Goal: Task Accomplishment & Management: Manage account settings

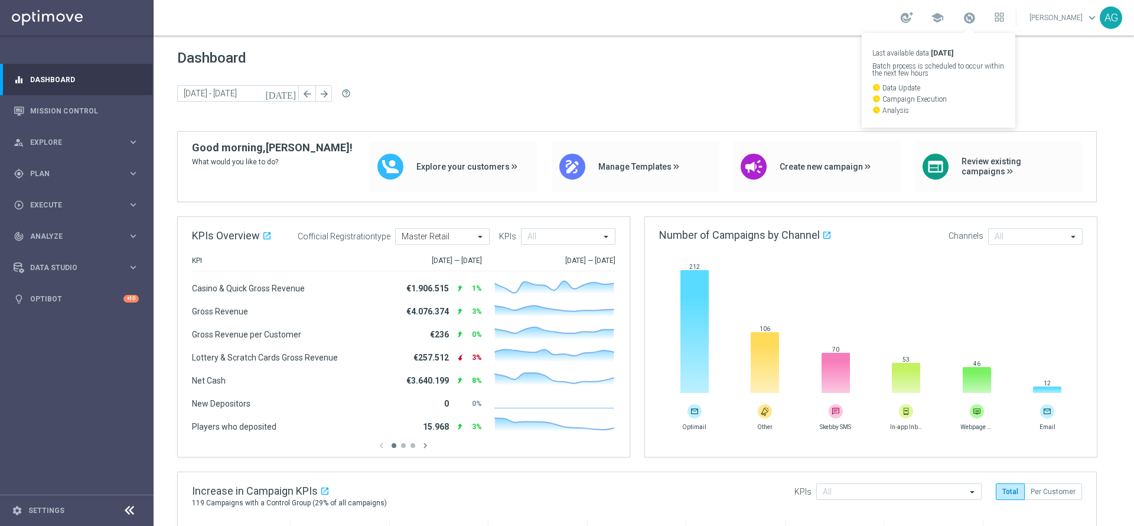
click at [814, 70] on div "Dashboard today 07 Apr 2025 - 13 Apr 2025 arrow_back arrow_forward help_outline" at bounding box center [644, 91] width 934 height 82
click at [962, 25] on link at bounding box center [969, 18] width 15 height 19
click at [963, 22] on span at bounding box center [969, 17] width 13 height 13
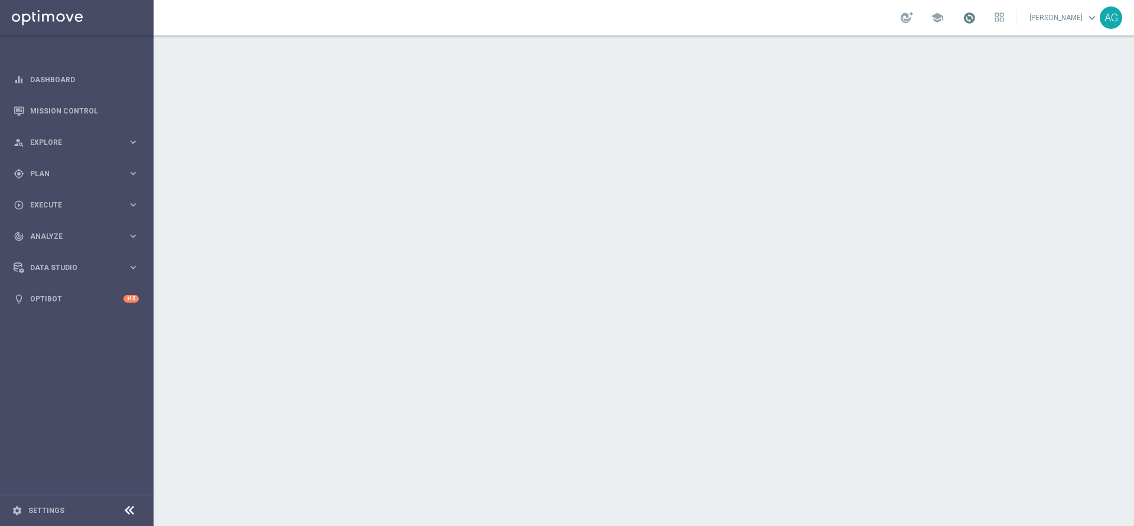
click at [963, 21] on span at bounding box center [969, 17] width 13 height 13
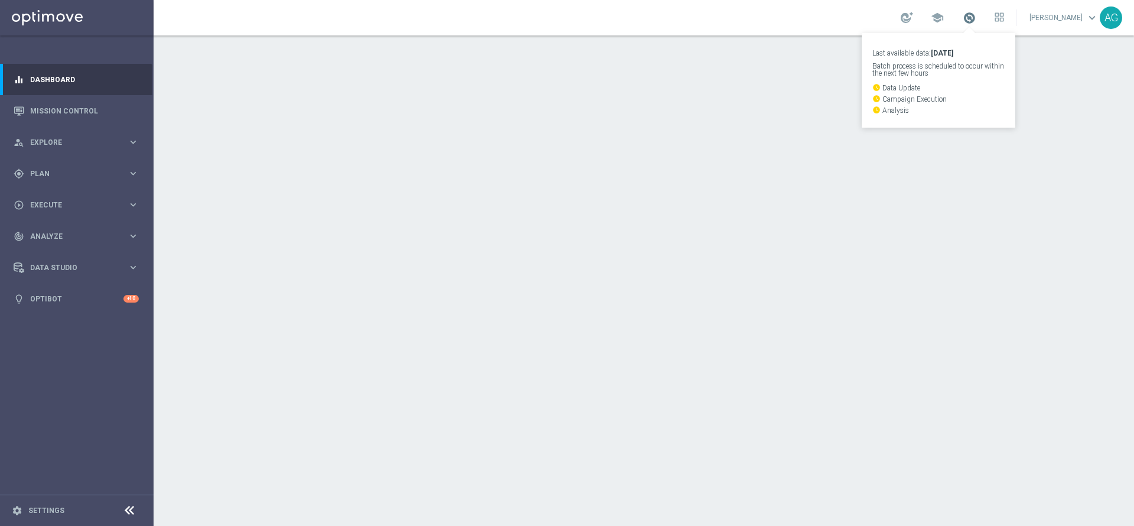
click at [963, 21] on span at bounding box center [969, 17] width 13 height 13
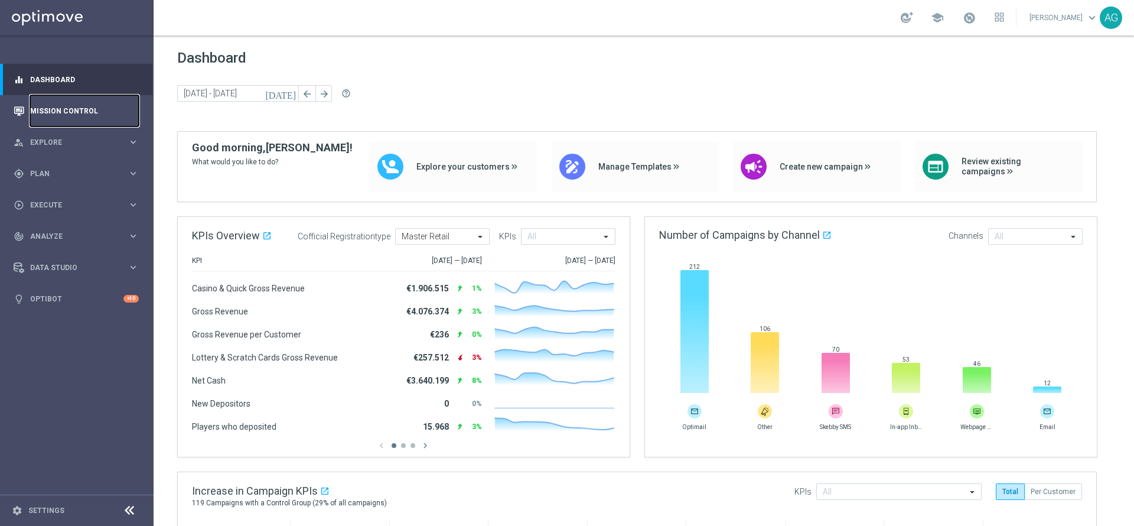
click at [43, 109] on link "Mission Control" at bounding box center [84, 110] width 109 height 31
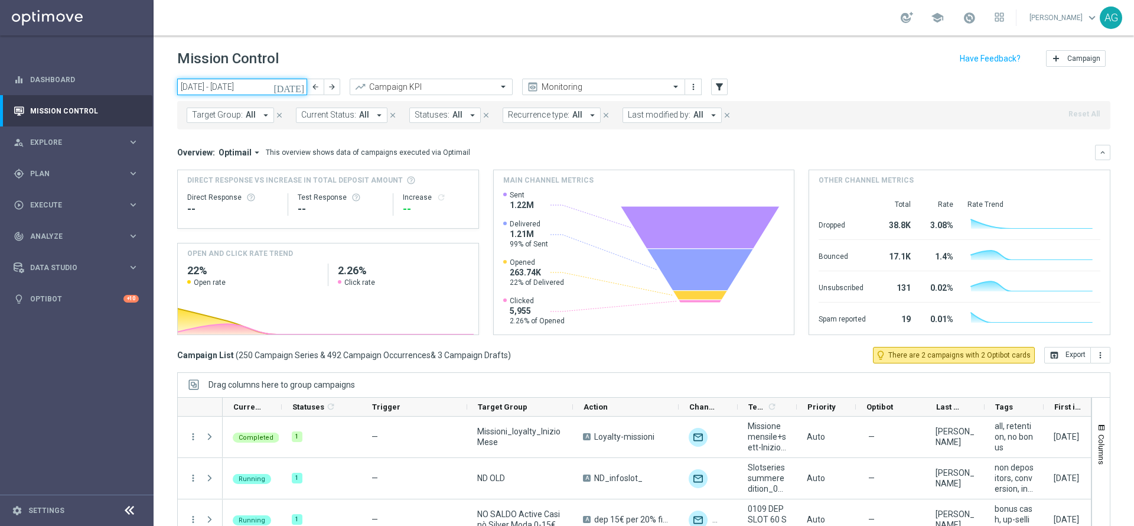
click at [263, 92] on input "[DATE] - [DATE]" at bounding box center [242, 87] width 130 height 17
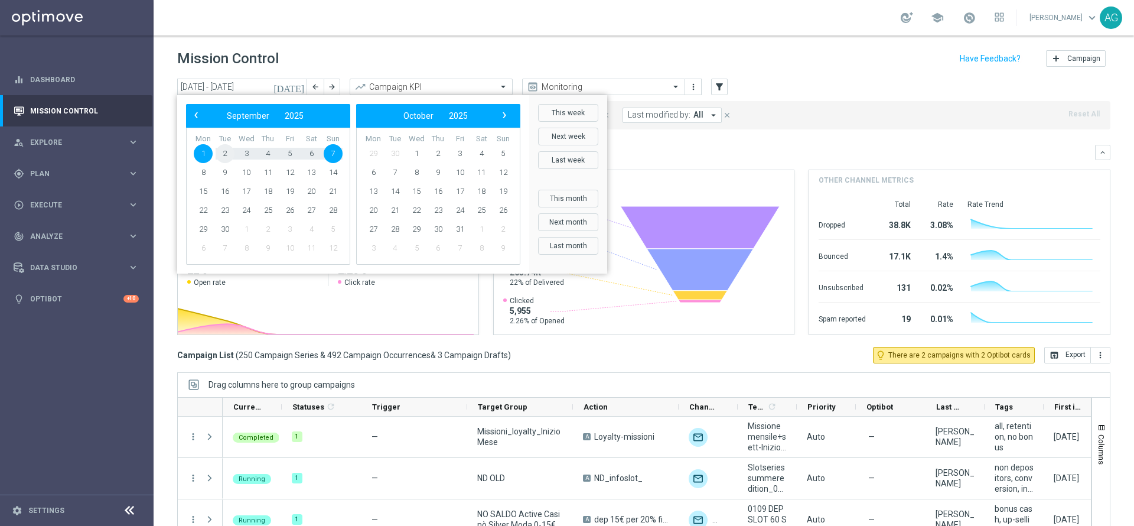
click at [223, 157] on span "2" at bounding box center [225, 153] width 19 height 19
type input "02 Sep 2025 - 02 Sep 2025"
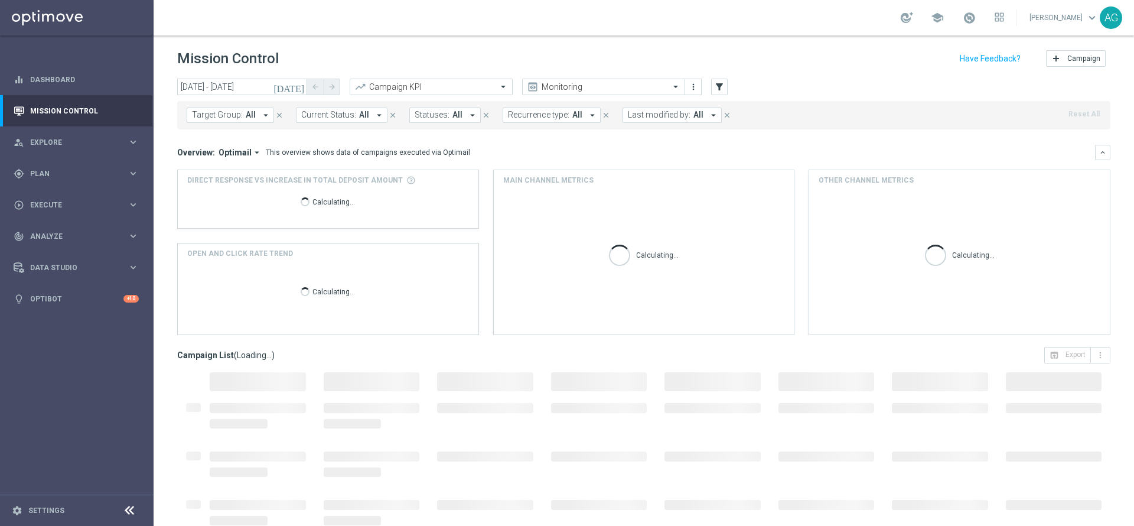
click at [539, 112] on span "Recurrence type:" at bounding box center [538, 115] width 61 height 10
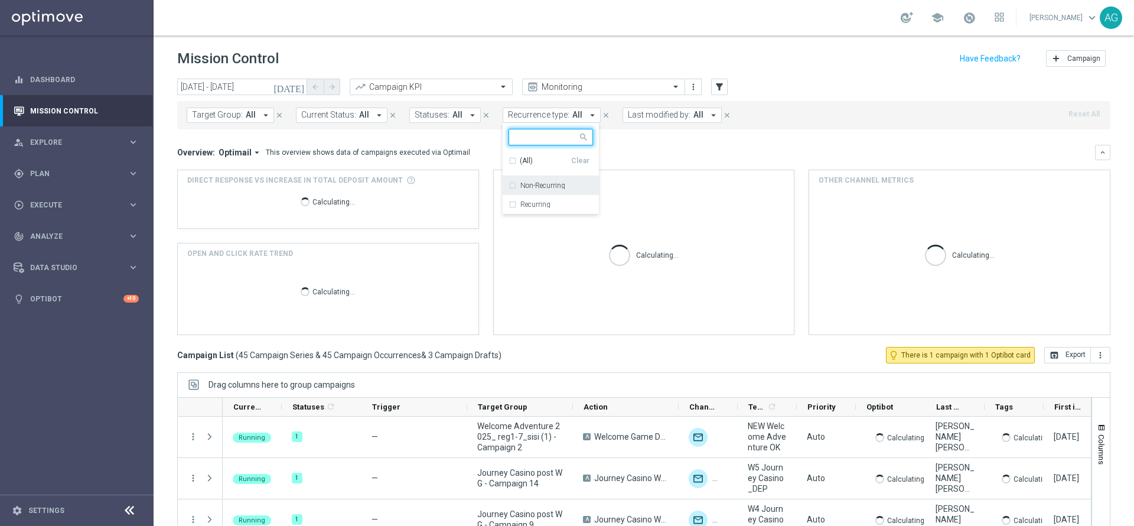
click at [549, 200] on div "Recurring" at bounding box center [551, 204] width 84 height 19
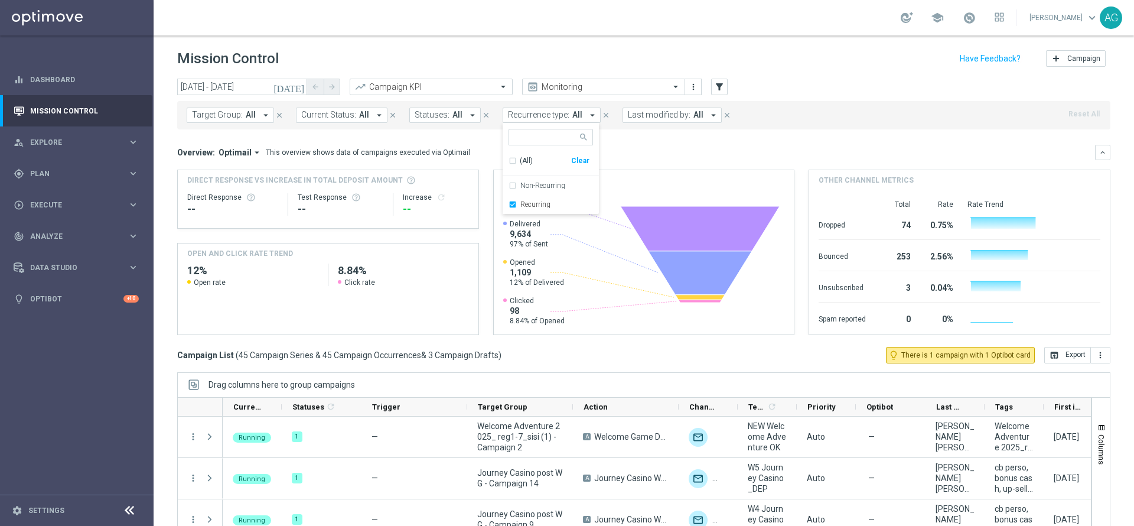
click at [817, 73] on header "Mission Control add Campaign" at bounding box center [644, 56] width 981 height 43
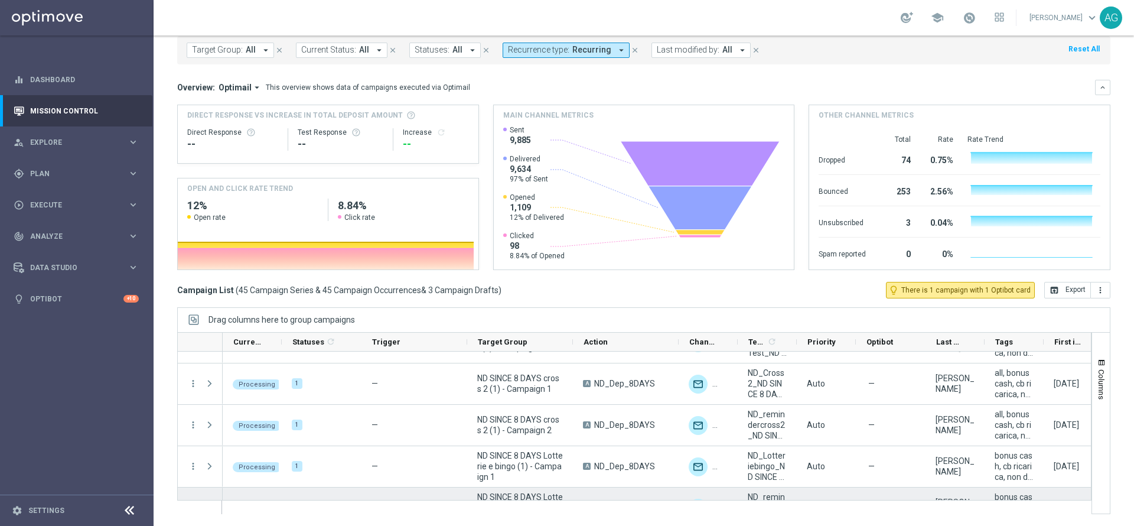
scroll to position [1837, 0]
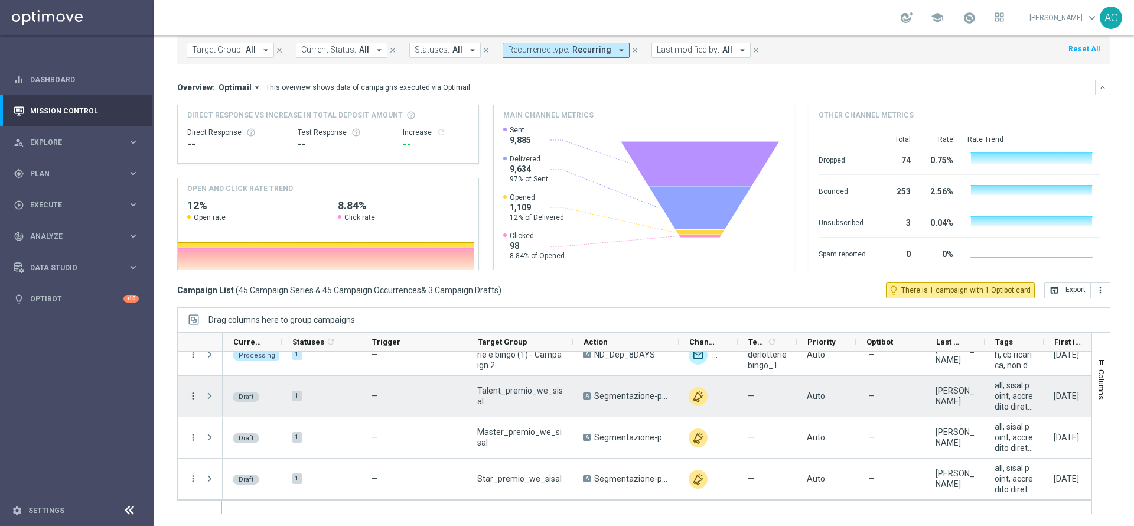
click at [194, 398] on icon "more_vert" at bounding box center [193, 396] width 11 height 11
click at [210, 440] on icon "edit" at bounding box center [207, 442] width 8 height 8
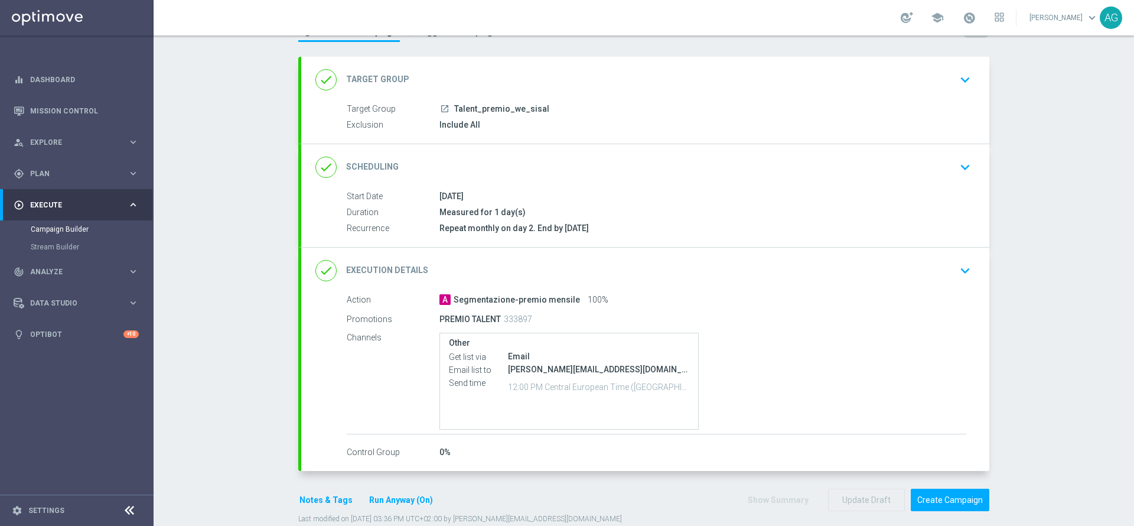
scroll to position [71, 0]
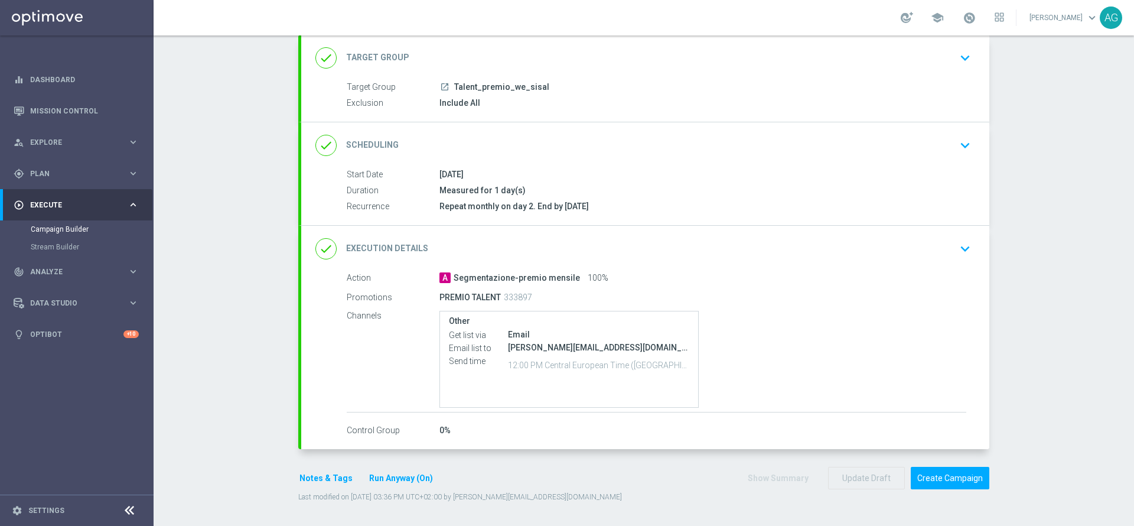
click at [961, 258] on button "keyboard_arrow_down" at bounding box center [965, 249] width 20 height 22
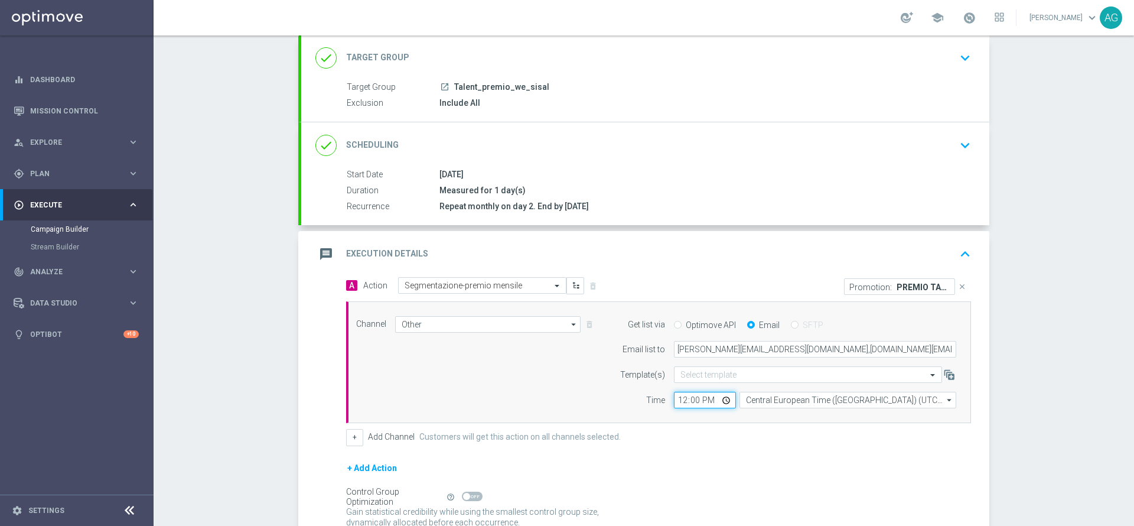
click at [675, 401] on input "12:00" at bounding box center [705, 400] width 62 height 17
type input "15:00"
click at [755, 438] on div "+ Add Channel Customers will get this action on all channels selected." at bounding box center [658, 437] width 625 height 17
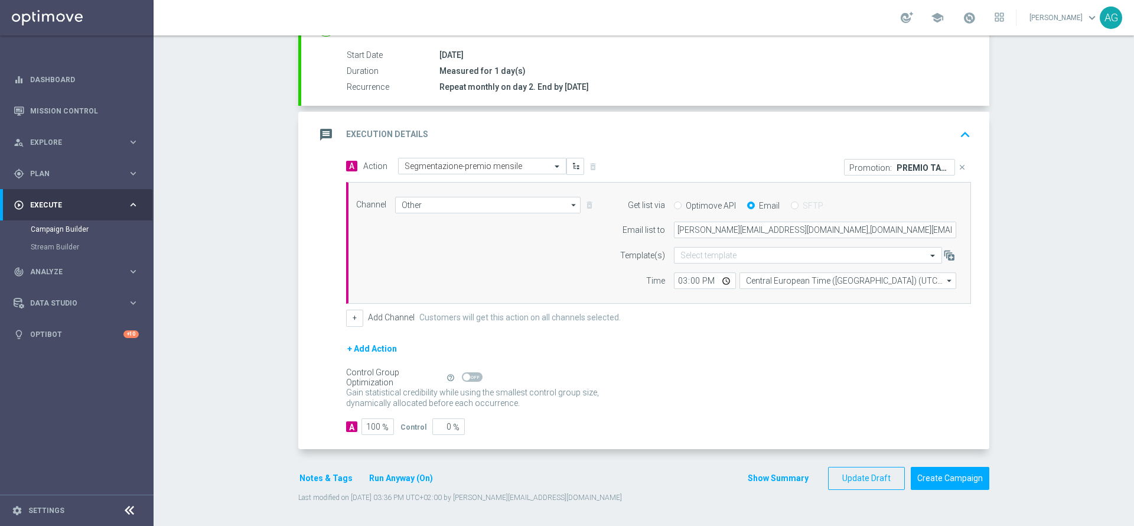
scroll to position [191, 0]
click at [877, 478] on button "Update Draft" at bounding box center [866, 477] width 77 height 23
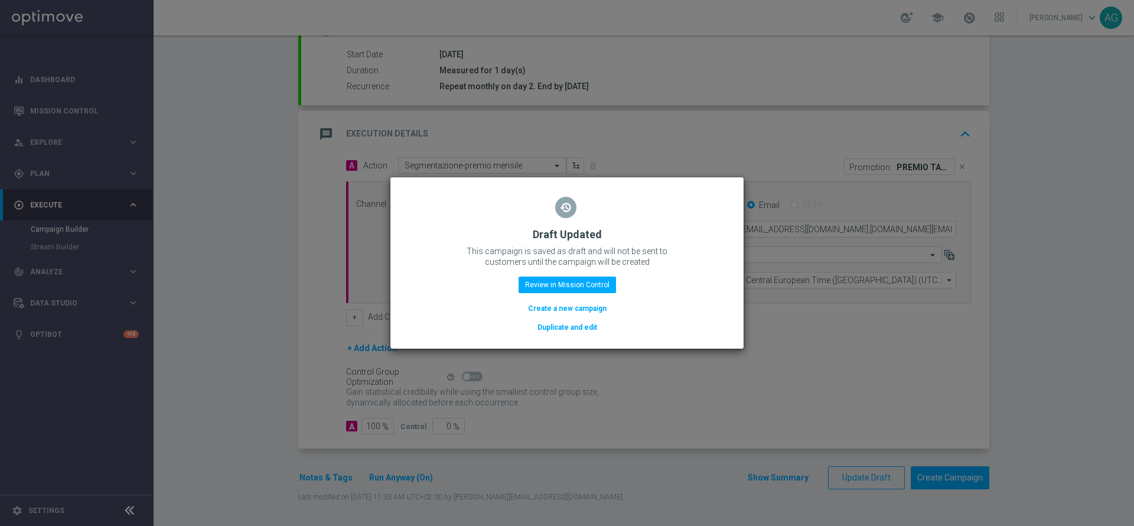
click at [554, 293] on div "restore Draft Updated This campaign is saved as draft and will not be sent to c…" at bounding box center [567, 260] width 325 height 145
click at [552, 285] on button "Review in Mission Control" at bounding box center [567, 285] width 97 height 17
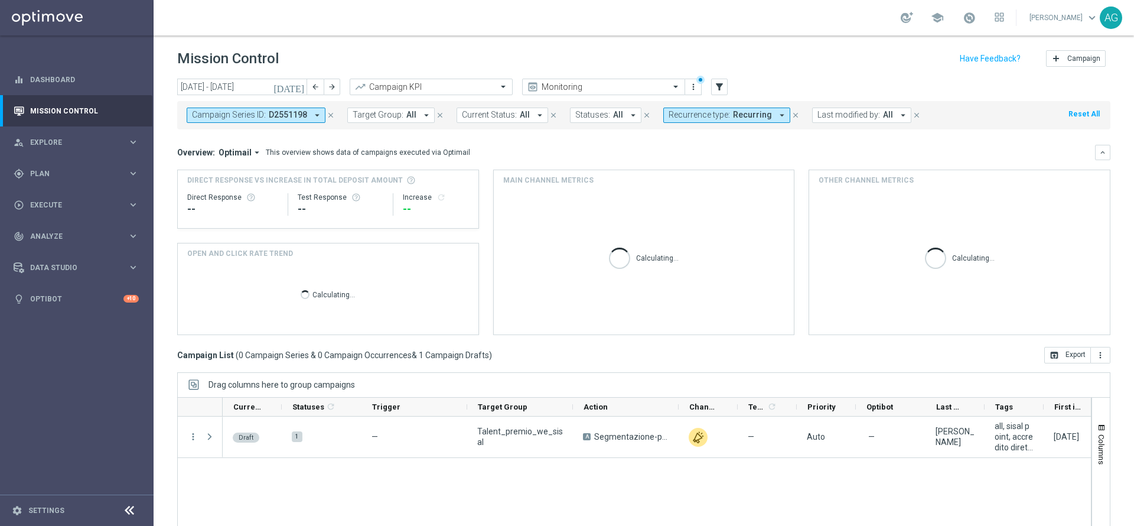
click at [328, 118] on icon "close" at bounding box center [331, 115] width 8 height 8
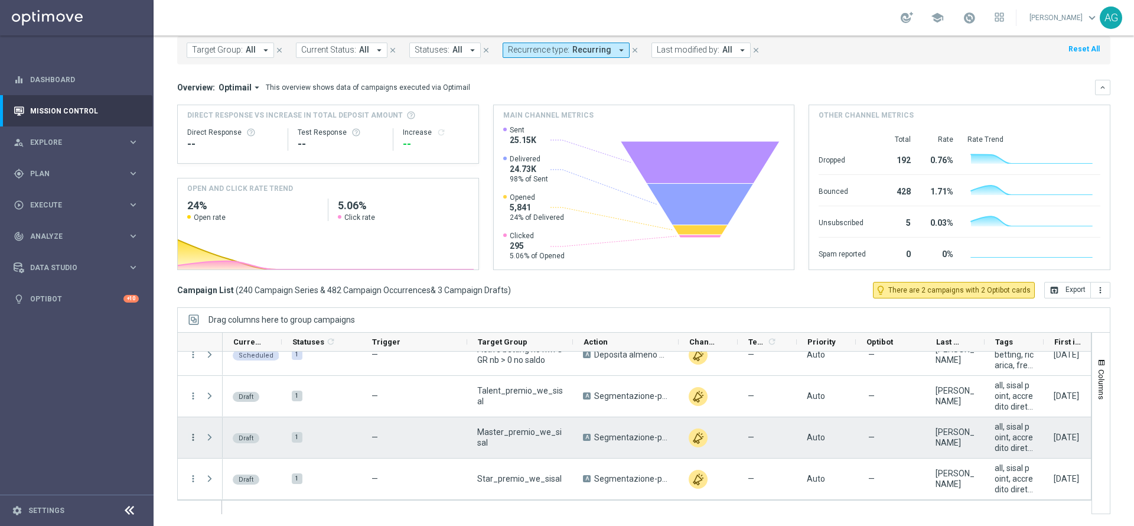
click at [195, 440] on icon "more_vert" at bounding box center [193, 437] width 11 height 11
click at [223, 477] on div "edit Edit" at bounding box center [265, 483] width 133 height 17
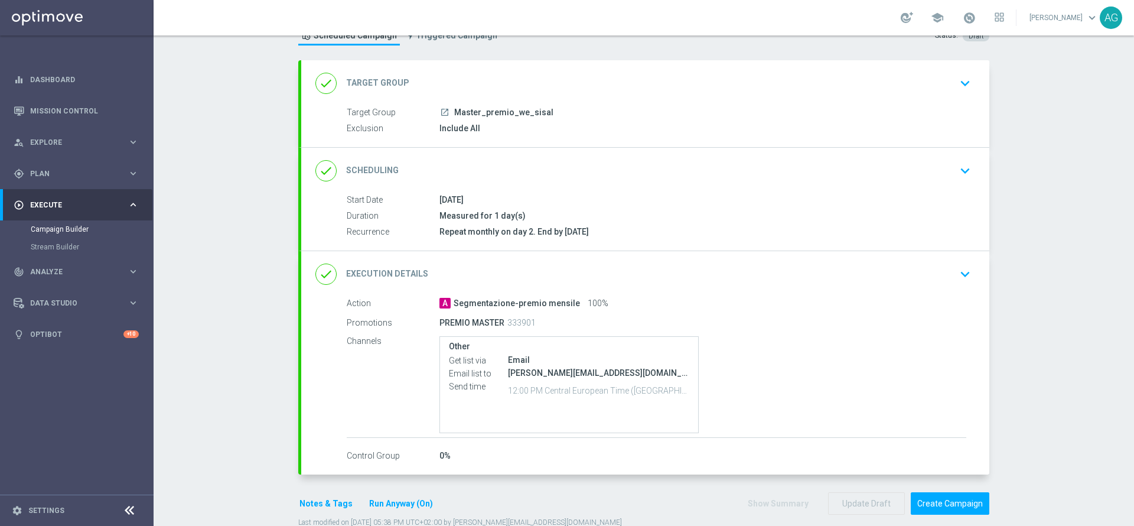
scroll to position [71, 0]
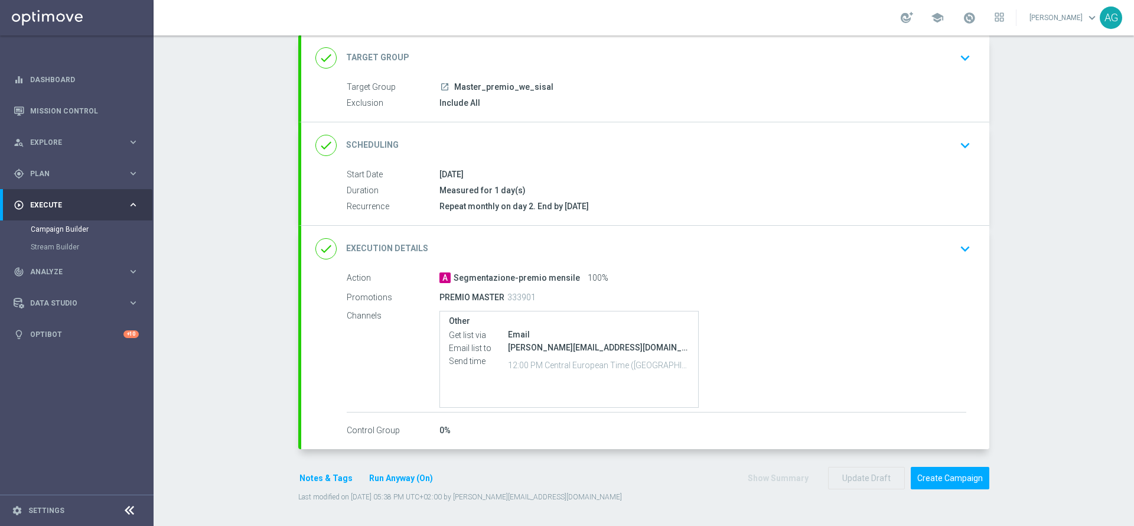
click at [952, 220] on div "Start Date 02 Sep 2025 Duration Measured for 1 day(s) Recurrence Repeat monthly…" at bounding box center [645, 196] width 688 height 57
click at [947, 245] on div "done Execution Details keyboard_arrow_down" at bounding box center [646, 249] width 660 height 22
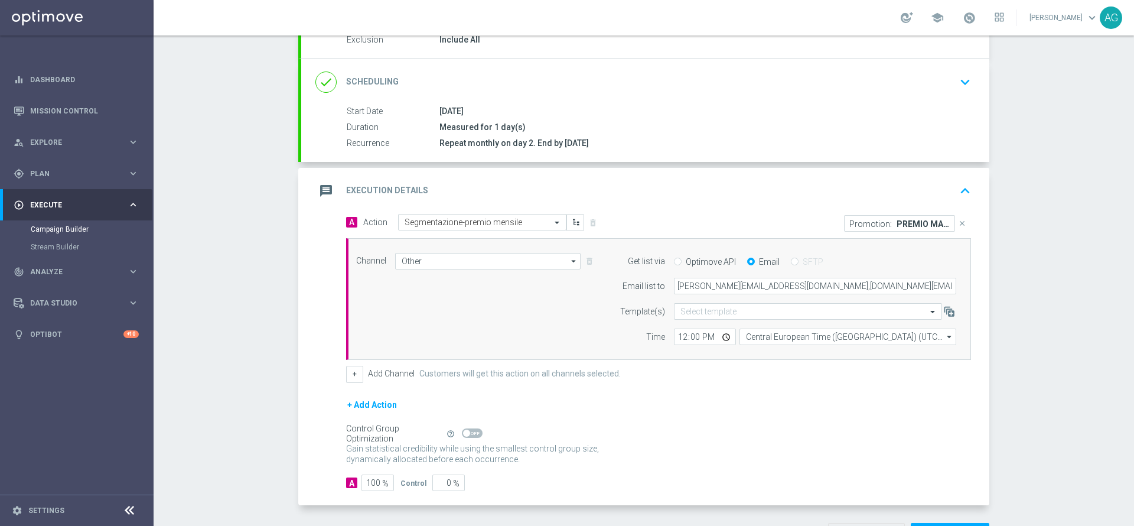
scroll to position [160, 0]
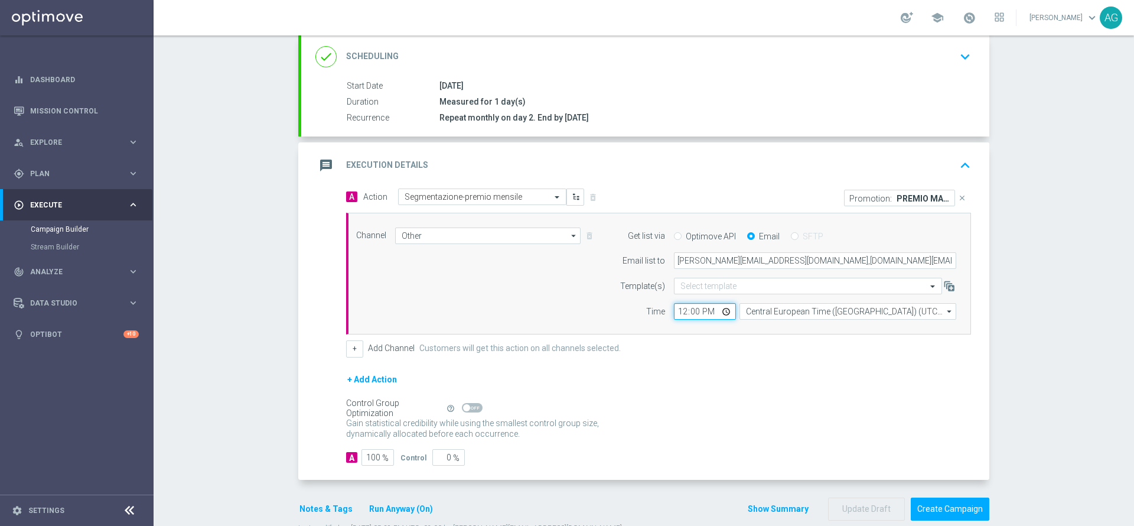
click at [677, 311] on input "12:00" at bounding box center [705, 311] width 62 height 17
type input "15:00"
click at [1068, 349] on div "Campaign Builder Scheduled Campaign Triggered Campaign Status: Draft done Targe…" at bounding box center [644, 280] width 981 height 490
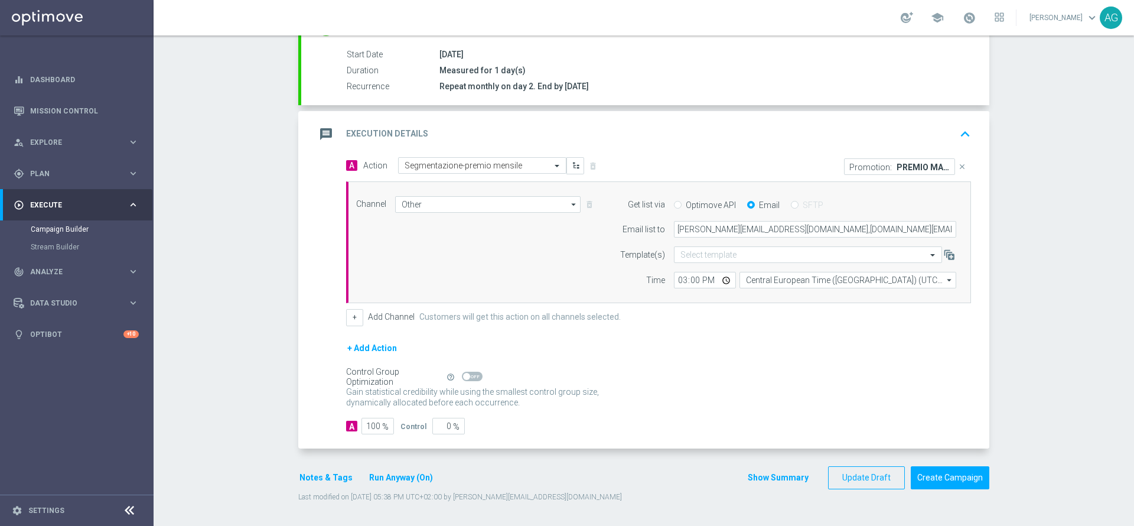
click at [867, 465] on form "done Target Group keyboard_arrow_down Target Group launch Master_premio_we_sisa…" at bounding box center [643, 208] width 691 height 587
click at [867, 466] on button "Update Draft" at bounding box center [866, 477] width 77 height 23
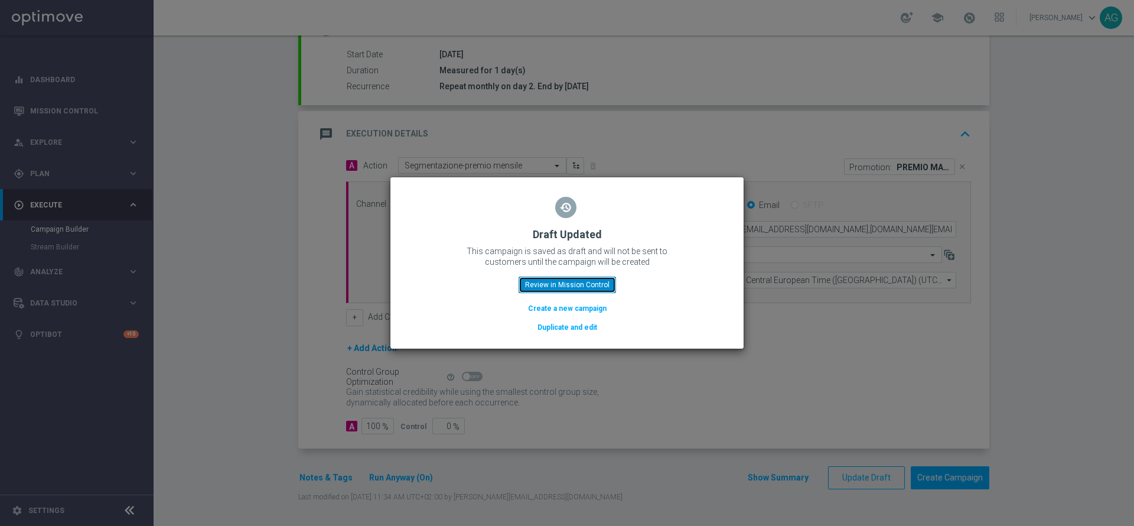
click at [581, 287] on button "Review in Mission Control" at bounding box center [567, 285] width 97 height 17
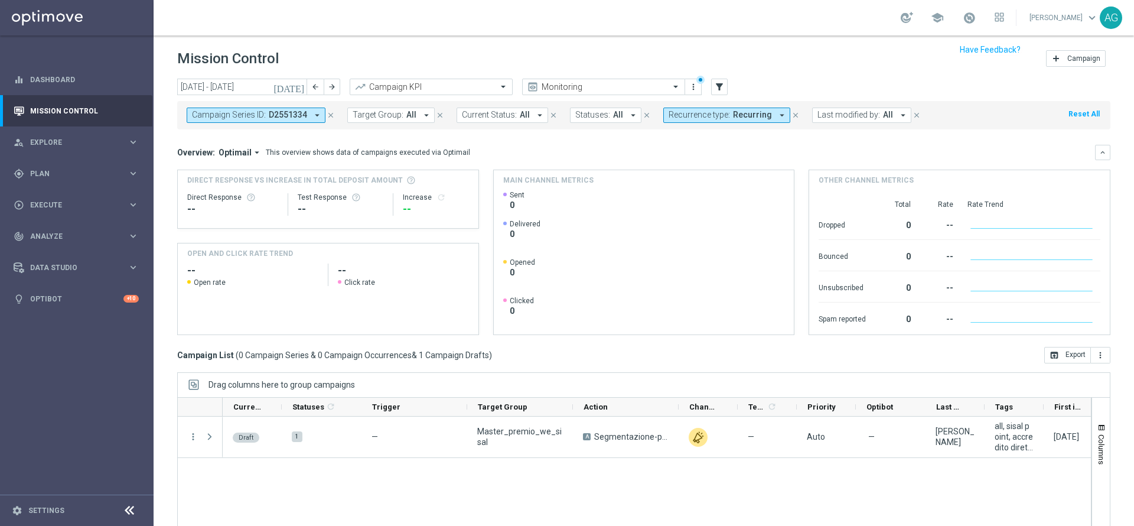
scroll to position [65, 0]
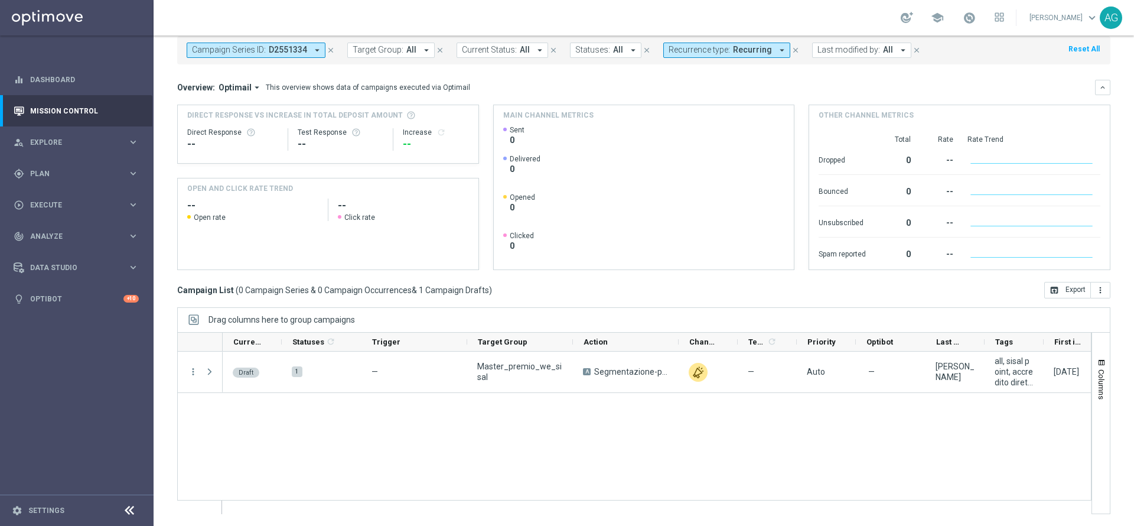
click at [330, 51] on icon "close" at bounding box center [331, 50] width 8 height 8
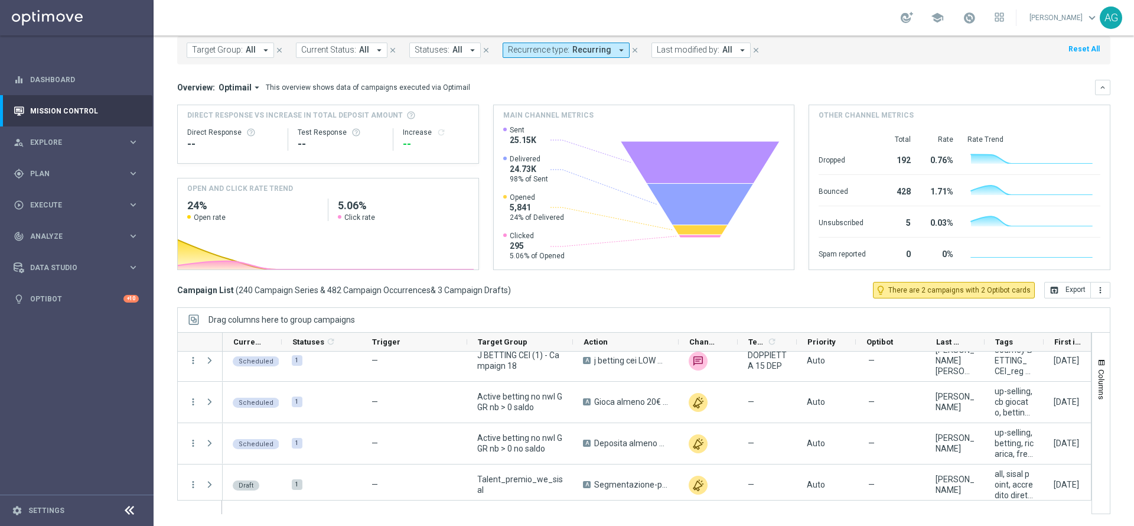
scroll to position [9902, 0]
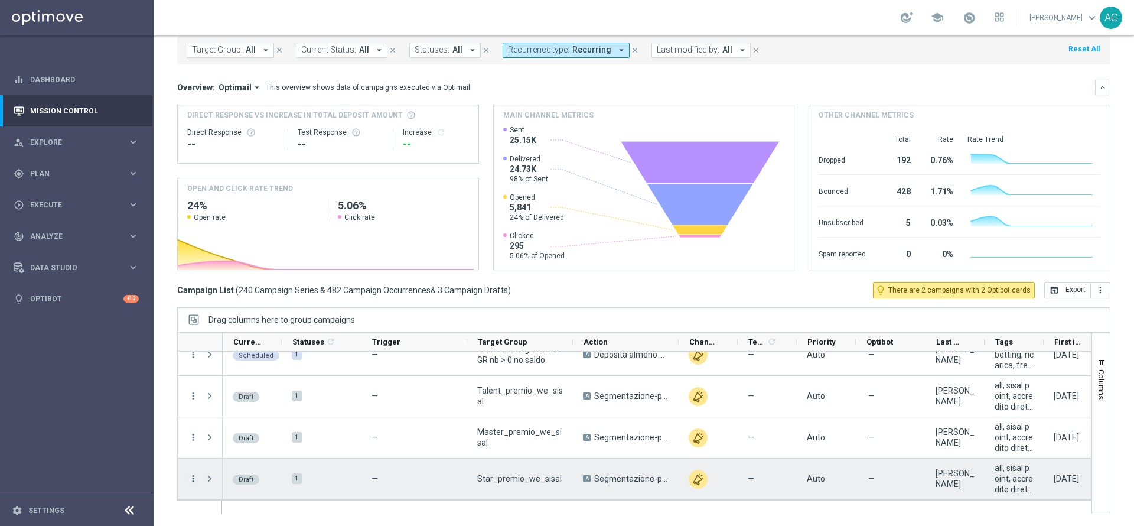
click at [194, 479] on icon "more_vert" at bounding box center [193, 478] width 11 height 11
click at [209, 443] on icon "edit" at bounding box center [207, 444] width 8 height 8
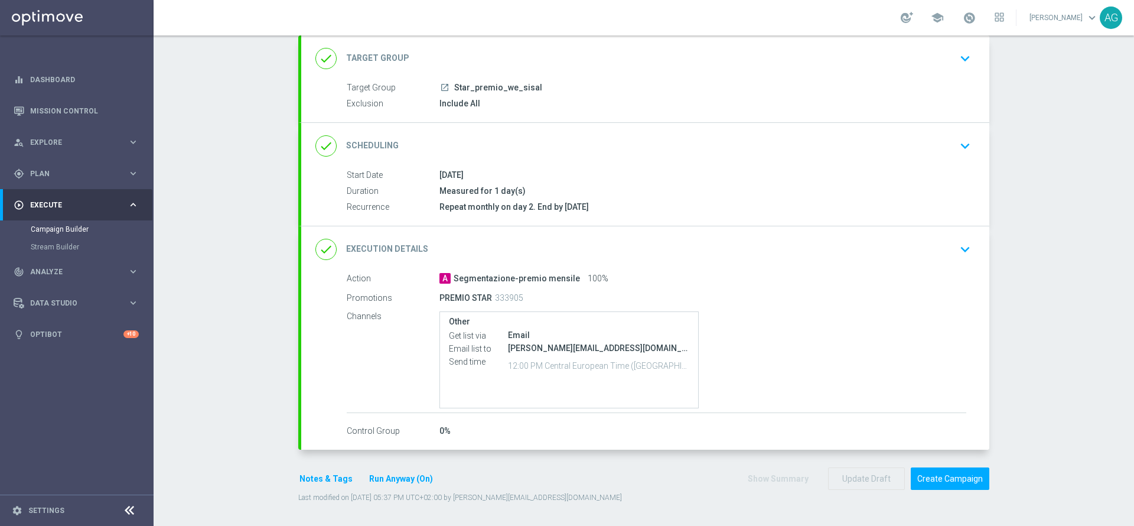
scroll to position [71, 0]
click at [957, 248] on icon "keyboard_arrow_down" at bounding box center [966, 249] width 18 height 18
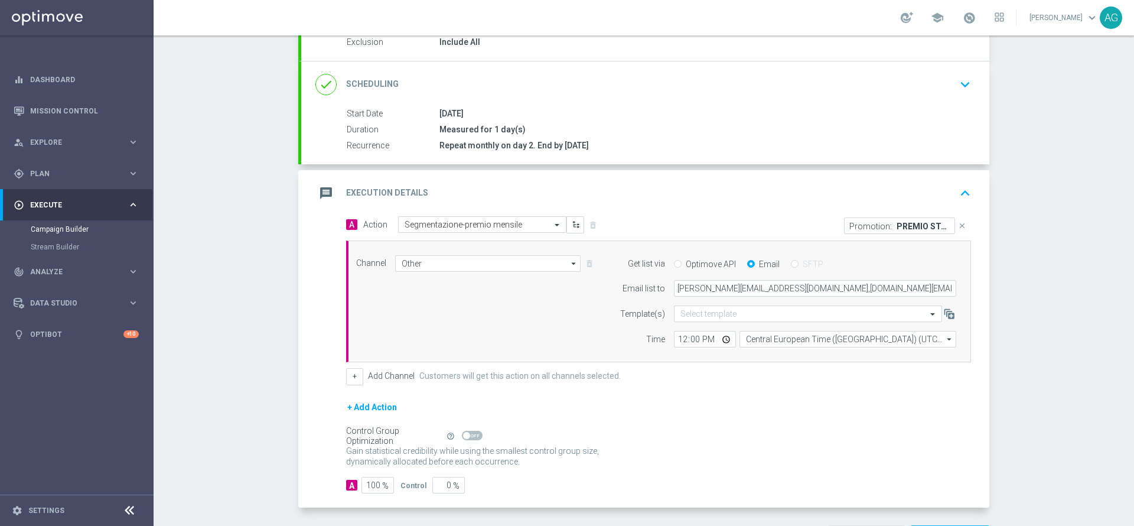
scroll to position [160, 0]
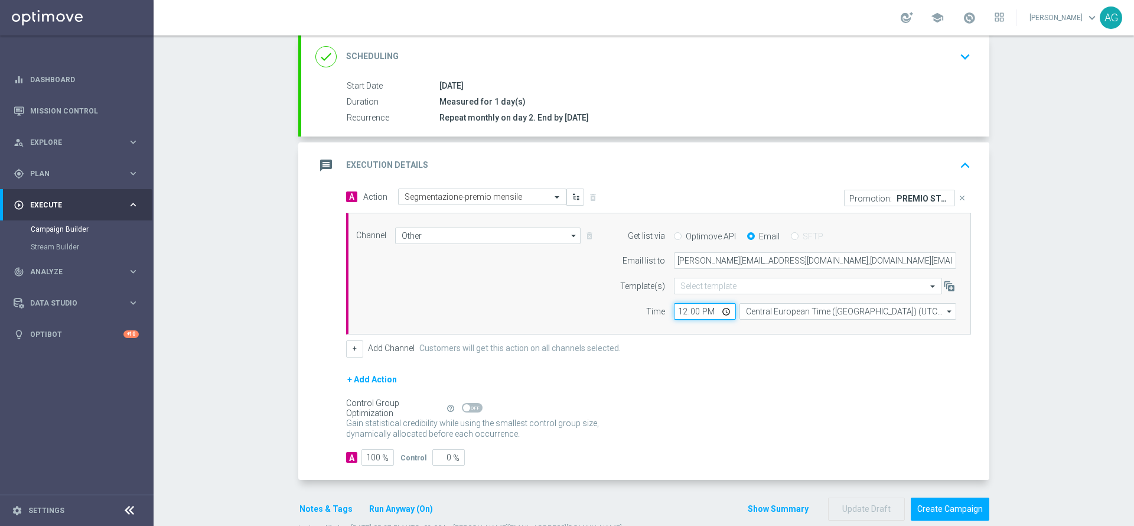
click at [674, 314] on input "12:00" at bounding box center [705, 311] width 62 height 17
type input "15:00"
click at [1022, 304] on div "Campaign Builder Scheduled Campaign Triggered Campaign Status: Draft done Targe…" at bounding box center [644, 280] width 981 height 490
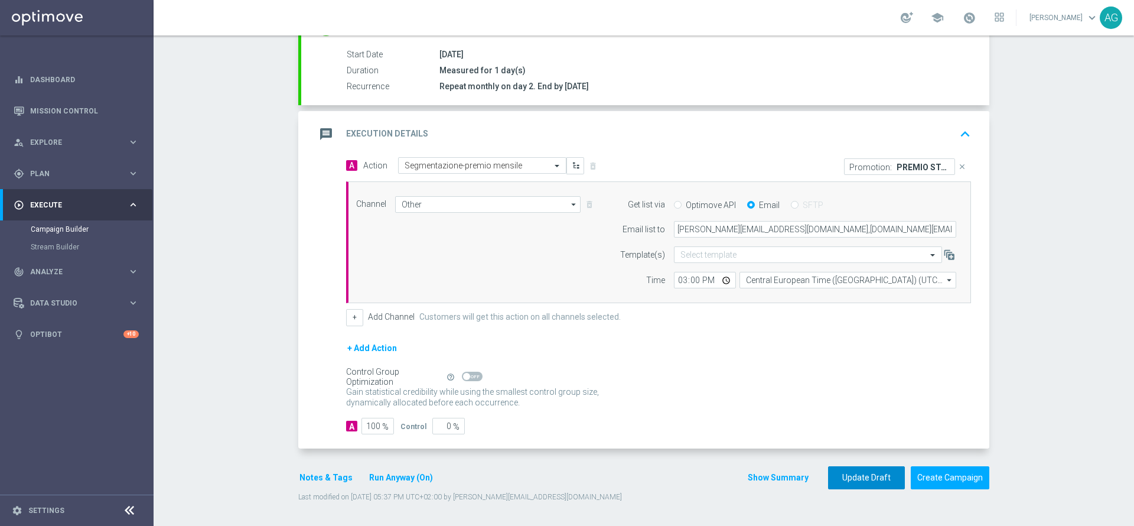
click at [870, 487] on button "Update Draft" at bounding box center [866, 477] width 77 height 23
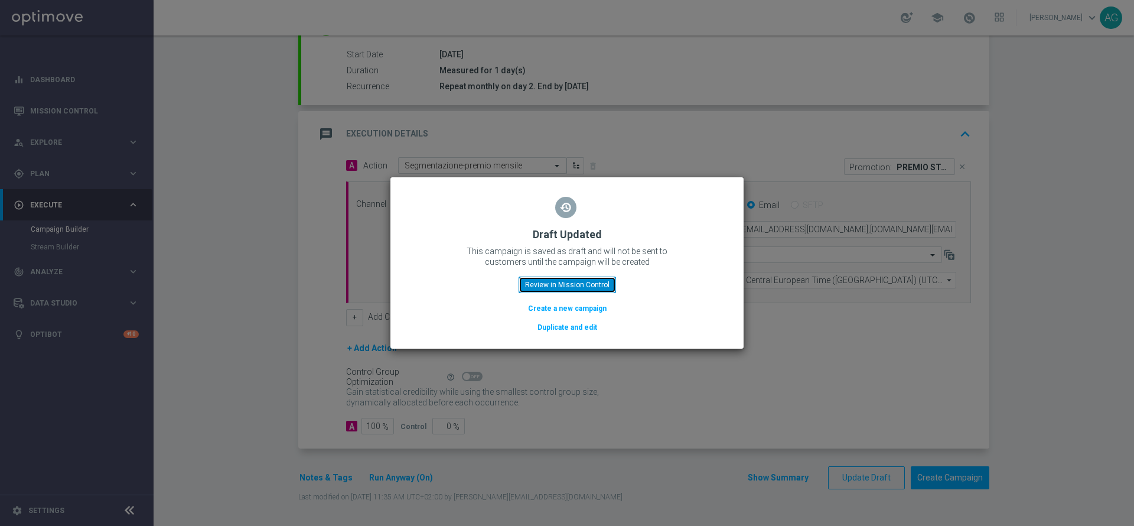
click at [578, 289] on button "Review in Mission Control" at bounding box center [567, 285] width 97 height 17
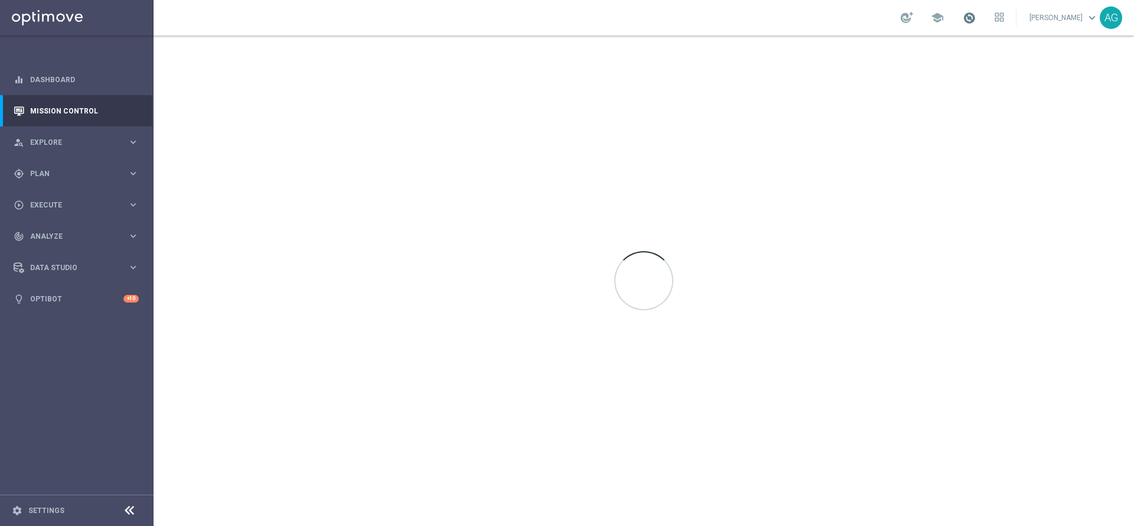
click at [963, 16] on span at bounding box center [969, 17] width 13 height 13
click at [698, 25] on div "school Last available data: 31 Aug 2025 Batch process is scheduled to occur wit…" at bounding box center [644, 17] width 981 height 35
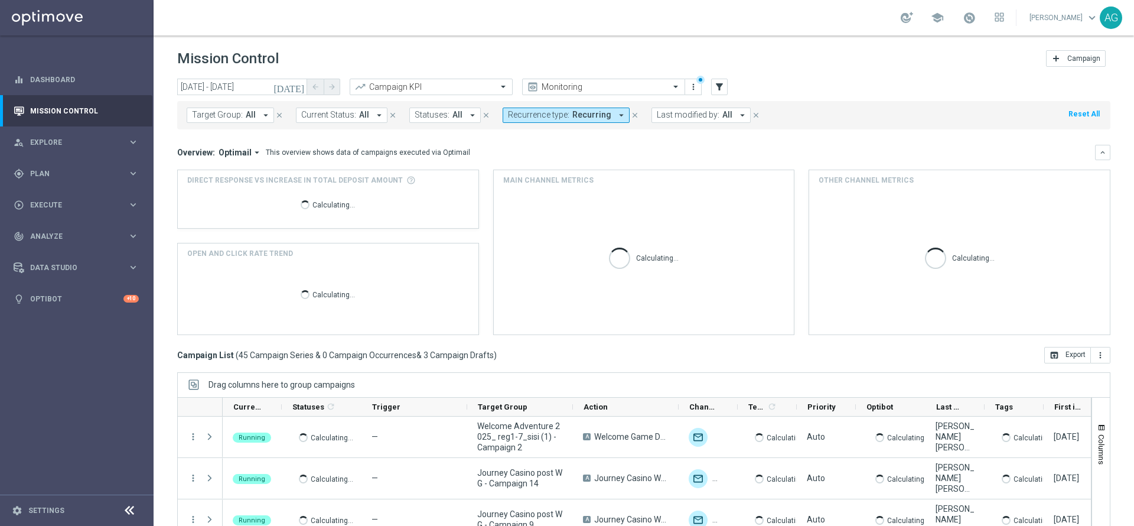
scroll to position [65, 0]
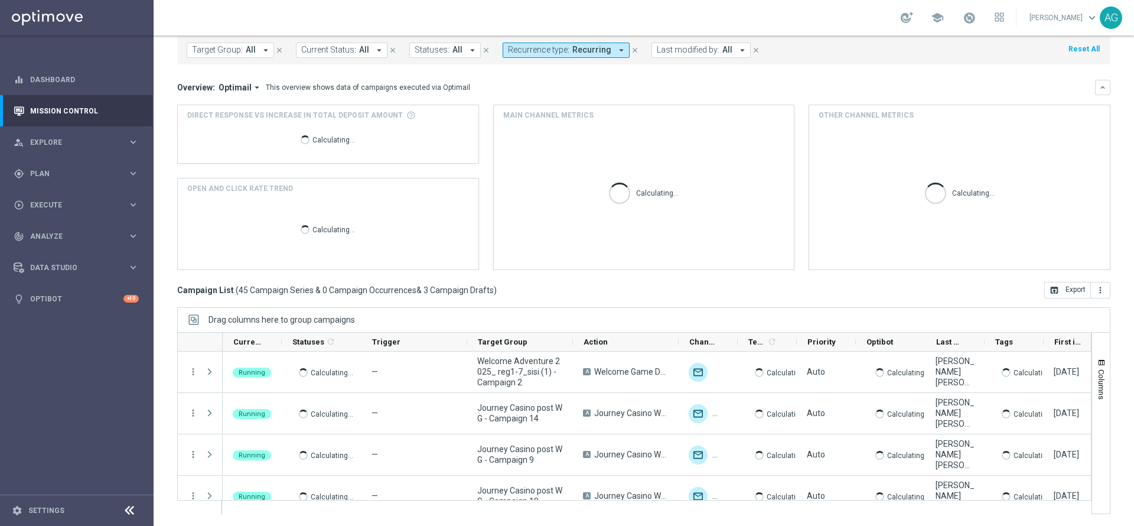
click at [167, 325] on div "today 02 Sep 2025 - 02 Sep 2025 arrow_back arrow_forward Campaign KPI trending_…" at bounding box center [644, 232] width 981 height 437
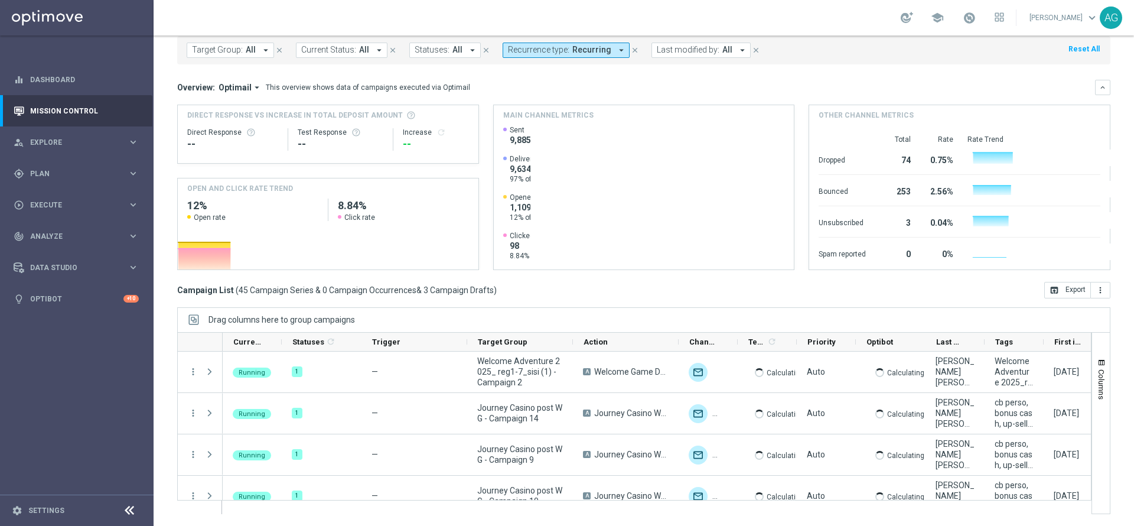
click at [1108, 340] on div "today 02 Sep 2025 - 02 Sep 2025 arrow_back arrow_forward Campaign KPI trending_…" at bounding box center [644, 232] width 981 height 437
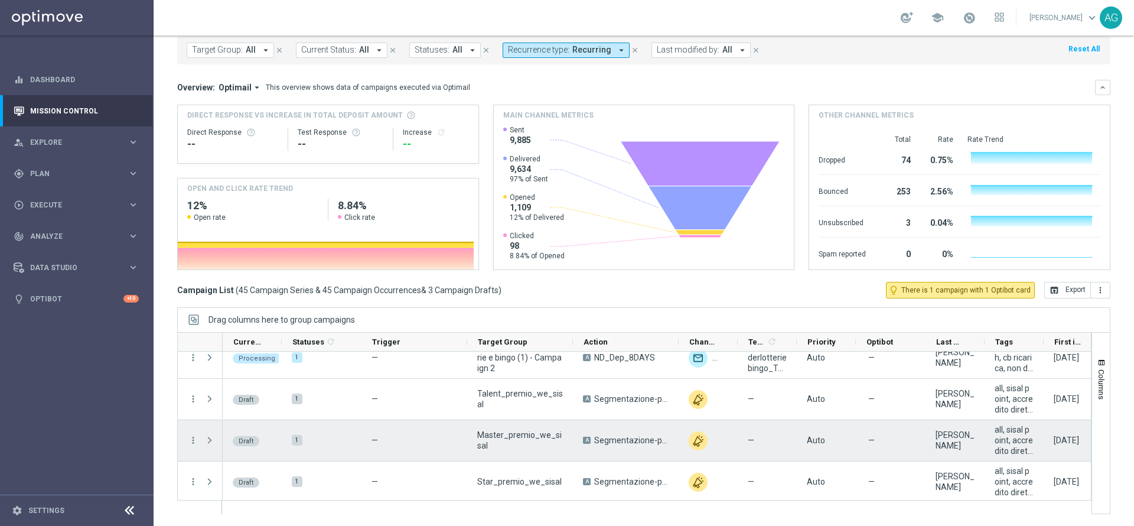
scroll to position [1837, 0]
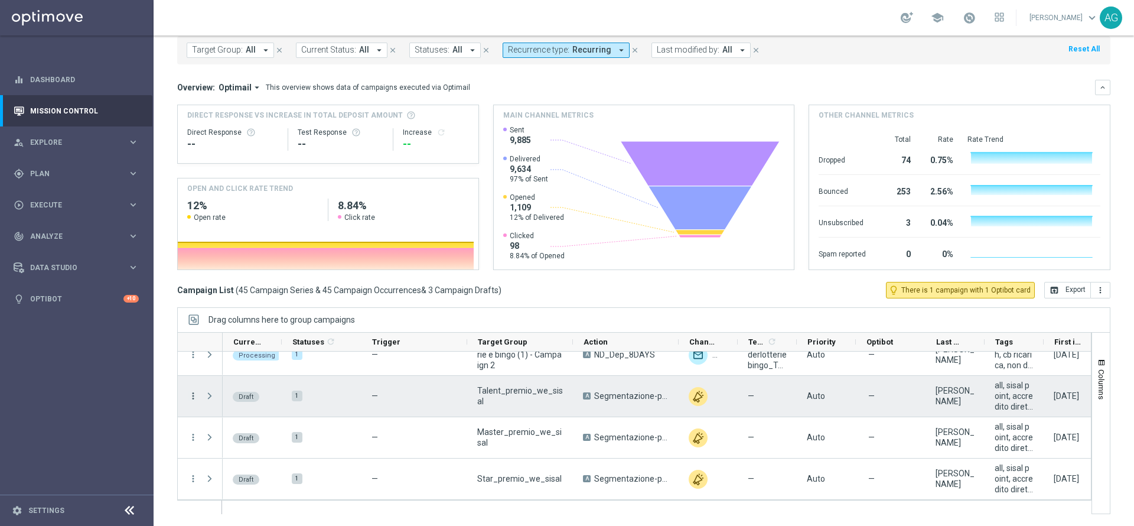
click at [194, 397] on icon "more_vert" at bounding box center [193, 396] width 11 height 11
click at [225, 405] on span "Campaign Details" at bounding box center [246, 403] width 60 height 8
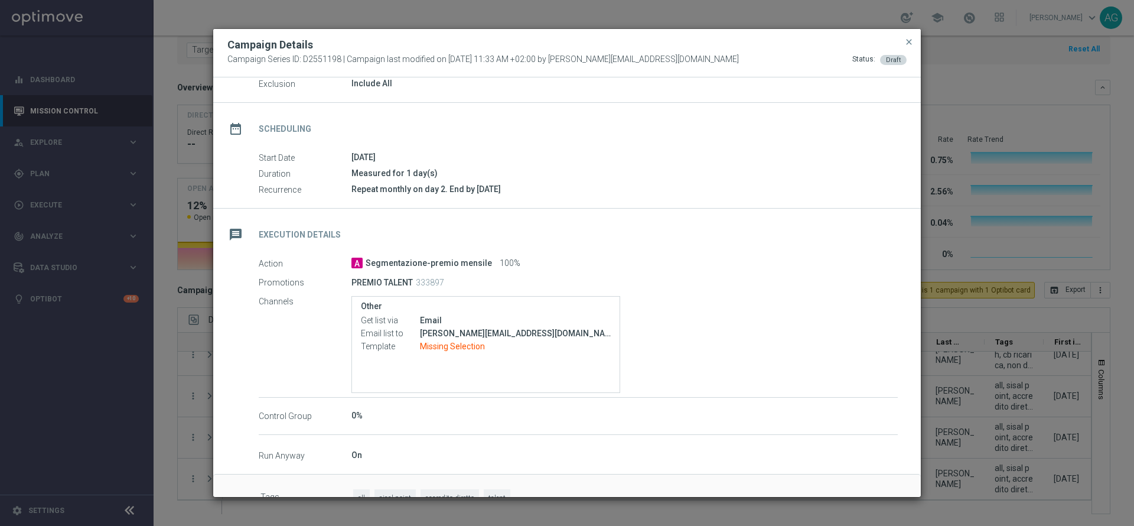
scroll to position [92, 0]
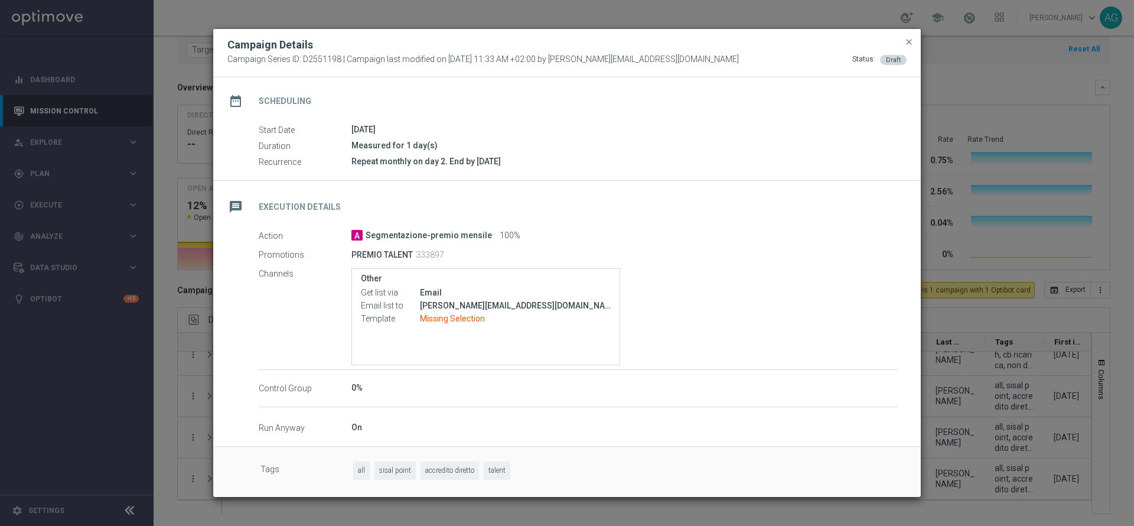
click at [359, 232] on span "A" at bounding box center [357, 235] width 11 height 11
click at [375, 157] on div "Repeat monthly on day 2. End by [DATE]" at bounding box center [625, 161] width 547 height 12
click at [450, 293] on div "Email" at bounding box center [515, 293] width 191 height 12
click at [379, 309] on label "Email list to" at bounding box center [390, 306] width 59 height 11
click at [377, 361] on div "Other Get list via Email Email list to alessandro.giannotta@sisal.it, chiara.pi…" at bounding box center [486, 316] width 269 height 97
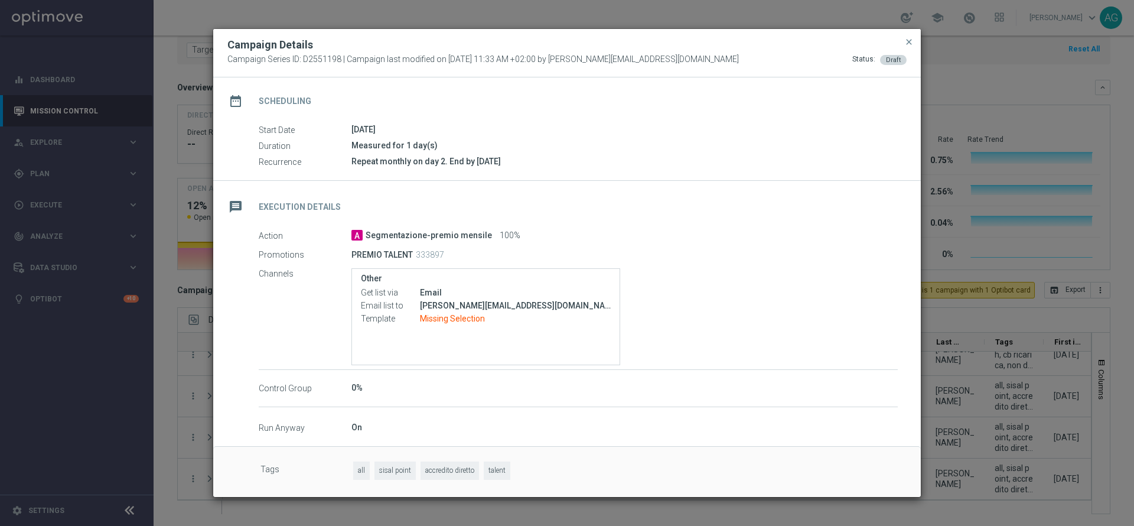
click at [910, 48] on button "close" at bounding box center [909, 42] width 12 height 14
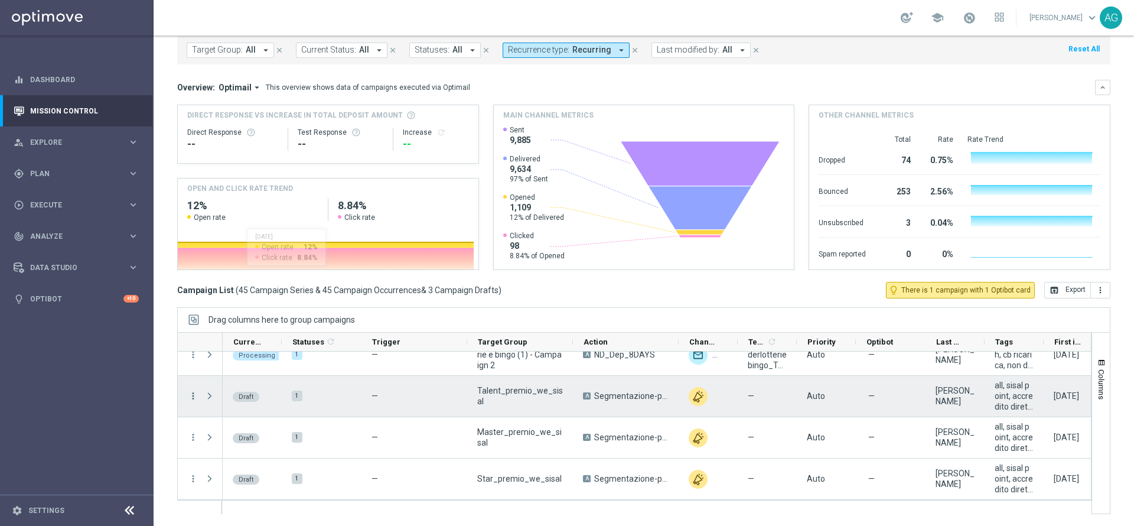
click at [192, 395] on icon "more_vert" at bounding box center [193, 396] width 11 height 11
click at [253, 404] on span "Campaign Details" at bounding box center [246, 403] width 60 height 8
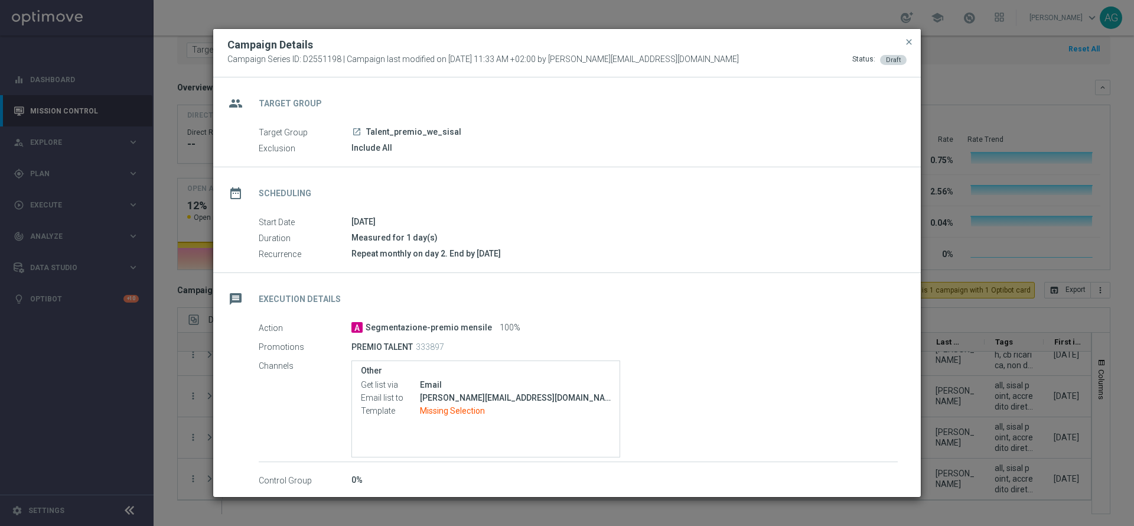
scroll to position [89, 0]
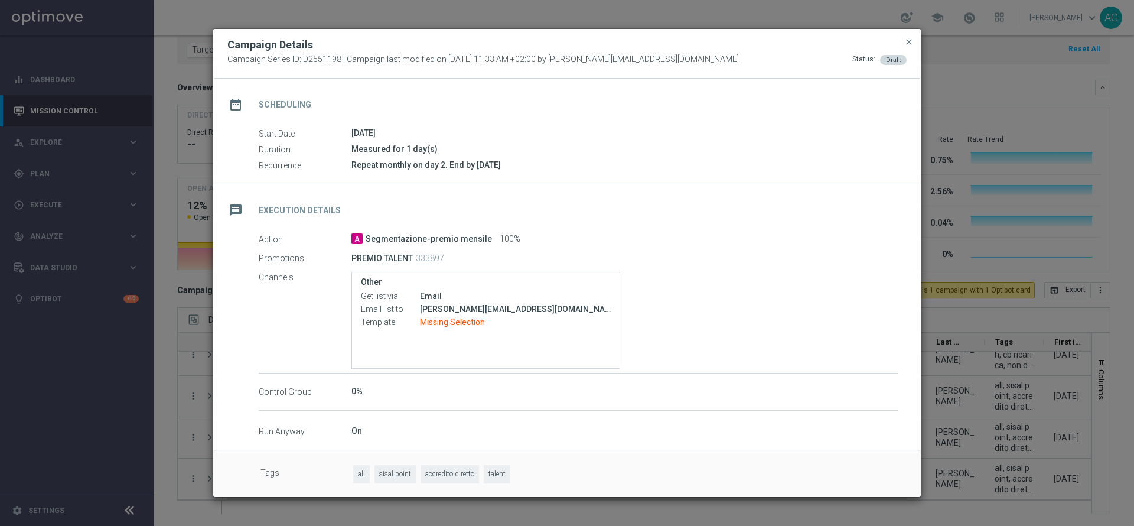
click at [414, 292] on label "Get list via" at bounding box center [390, 296] width 59 height 11
drag, startPoint x: 421, startPoint y: 307, endPoint x: 446, endPoint y: 405, distance: 100.7
click at [446, 405] on div "group Target Group Target Group launch Talent_premio_we_sisal Exclusion Include…" at bounding box center [567, 213] width 708 height 449
click at [622, 196] on div "message Execution Details" at bounding box center [567, 208] width 708 height 48
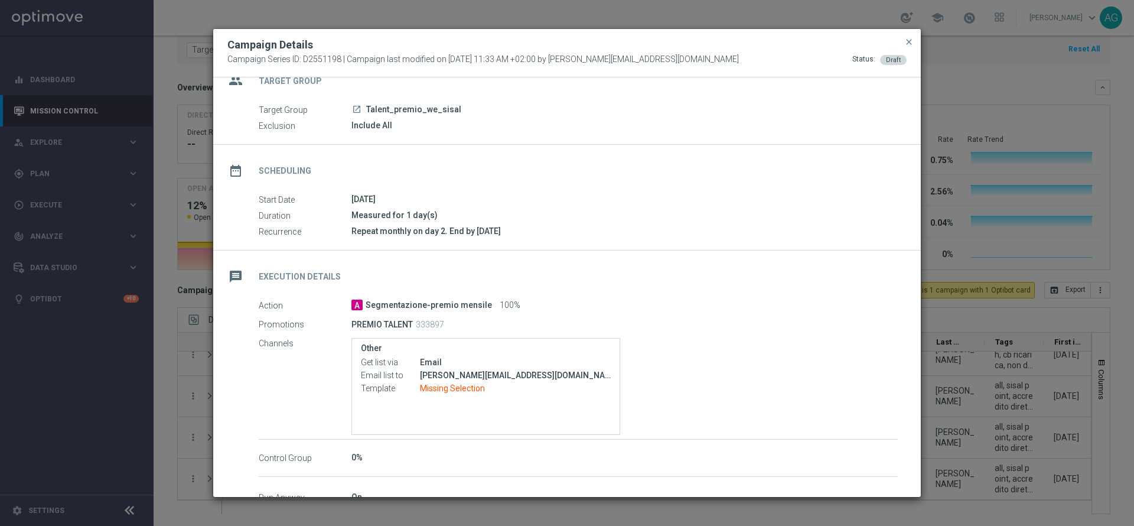
scroll to position [0, 0]
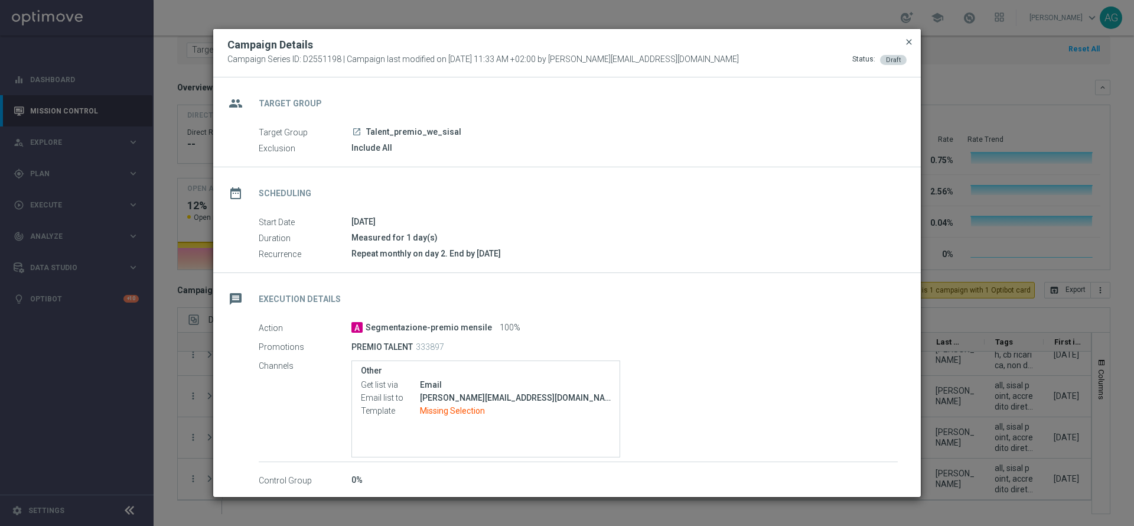
click at [911, 43] on span "close" at bounding box center [909, 41] width 9 height 9
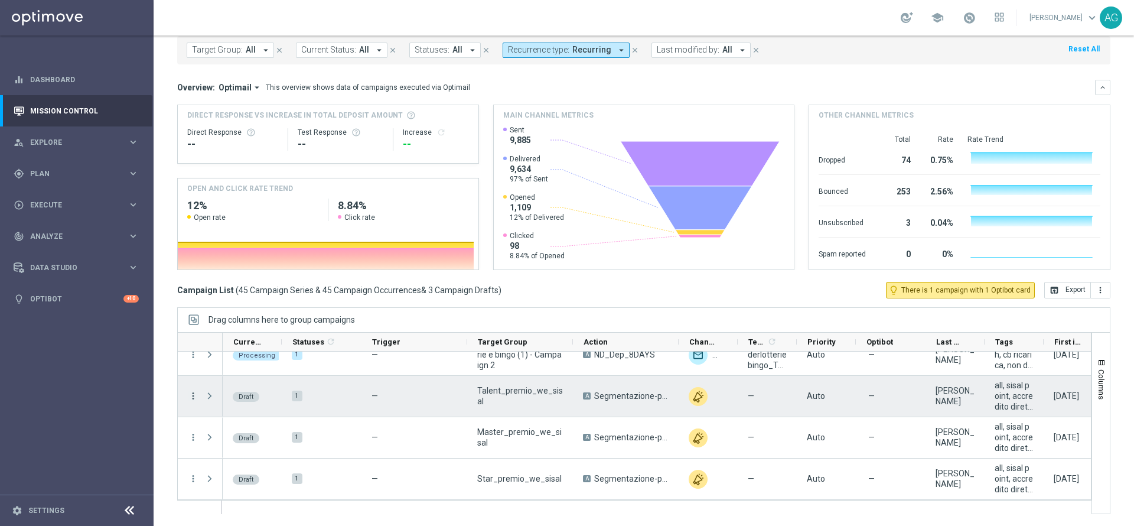
click at [192, 399] on icon "more_vert" at bounding box center [193, 396] width 11 height 11
click at [222, 437] on span "Edit" at bounding box center [222, 441] width 13 height 8
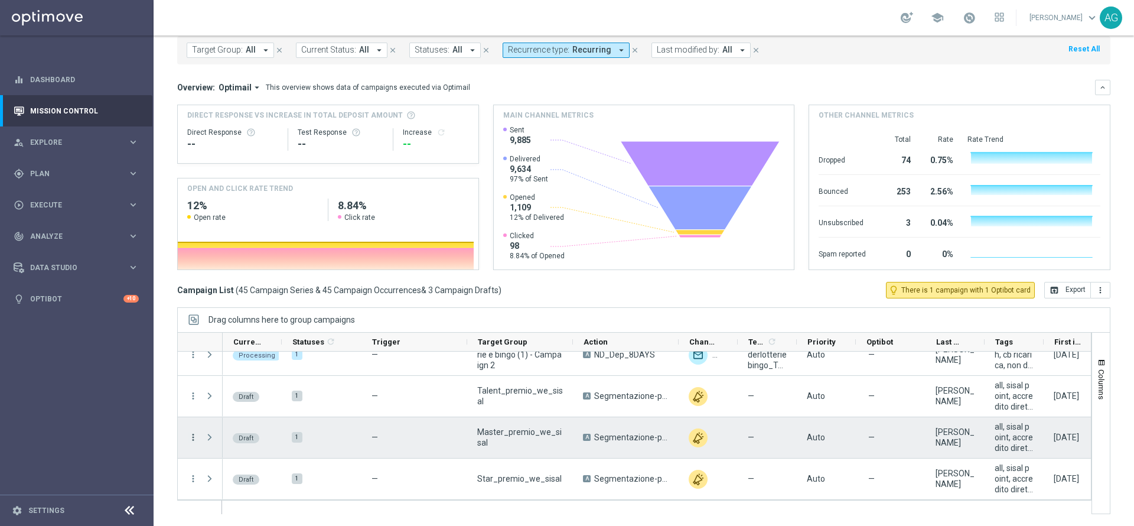
click at [191, 435] on icon "more_vert" at bounding box center [193, 437] width 11 height 11
click at [214, 477] on div "edit Edit" at bounding box center [265, 483] width 133 height 17
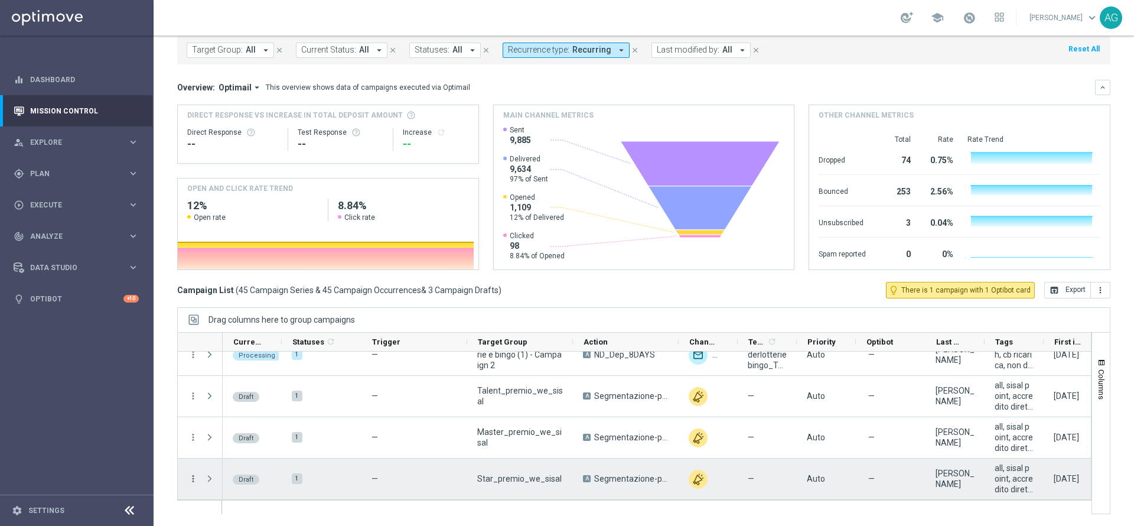
click at [194, 478] on icon "more_vert" at bounding box center [193, 478] width 11 height 11
click at [221, 445] on span "Edit" at bounding box center [222, 443] width 13 height 8
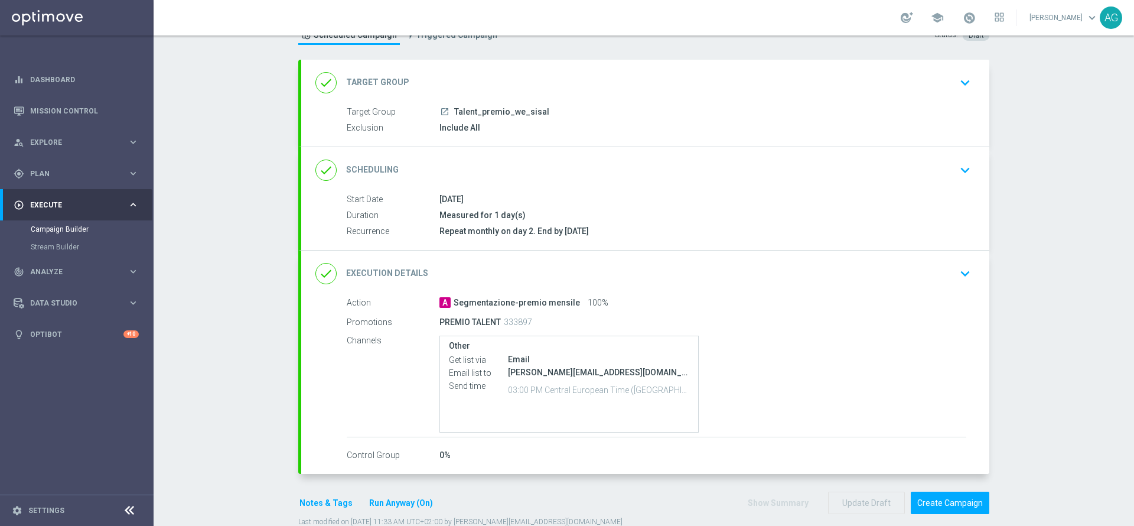
scroll to position [71, 0]
